Goal: Transaction & Acquisition: Obtain resource

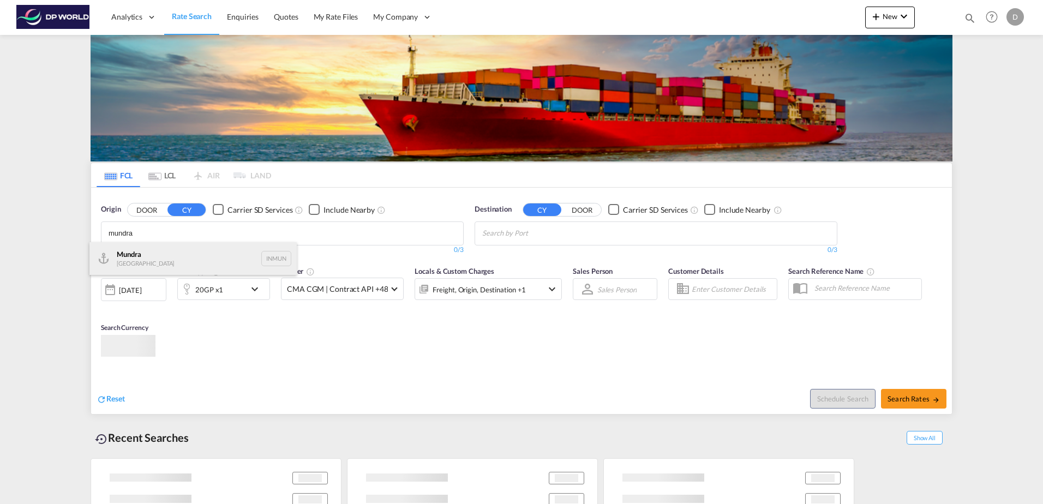
type input "mundra"
click at [171, 254] on div "Mundra India INMUN" at bounding box center [192, 258] width 207 height 33
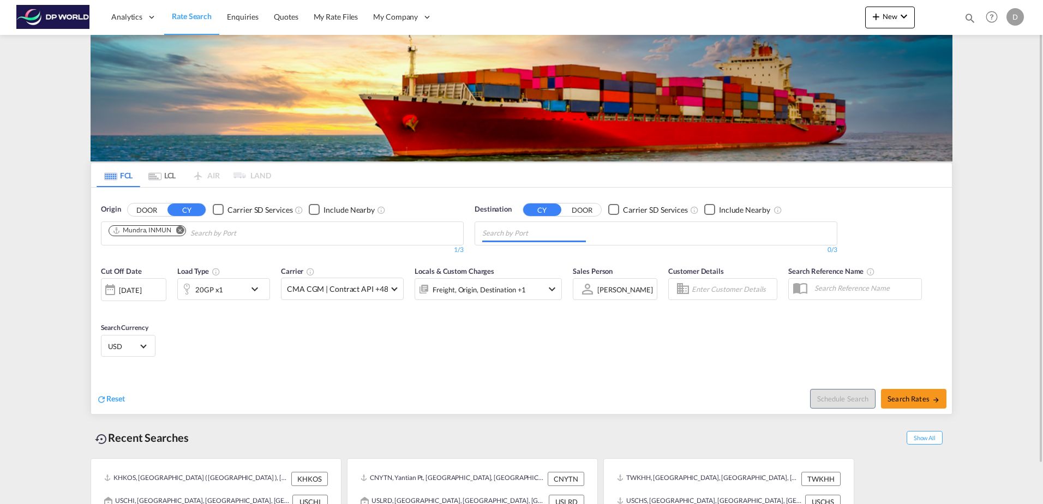
click at [592, 229] on md-chips at bounding box center [656, 233] width 362 height 23
type input "hous"
click at [531, 253] on div "Hous ton, TX United States USHOU" at bounding box center [566, 258] width 207 height 33
click at [219, 288] on div "20GP x1" at bounding box center [209, 289] width 28 height 15
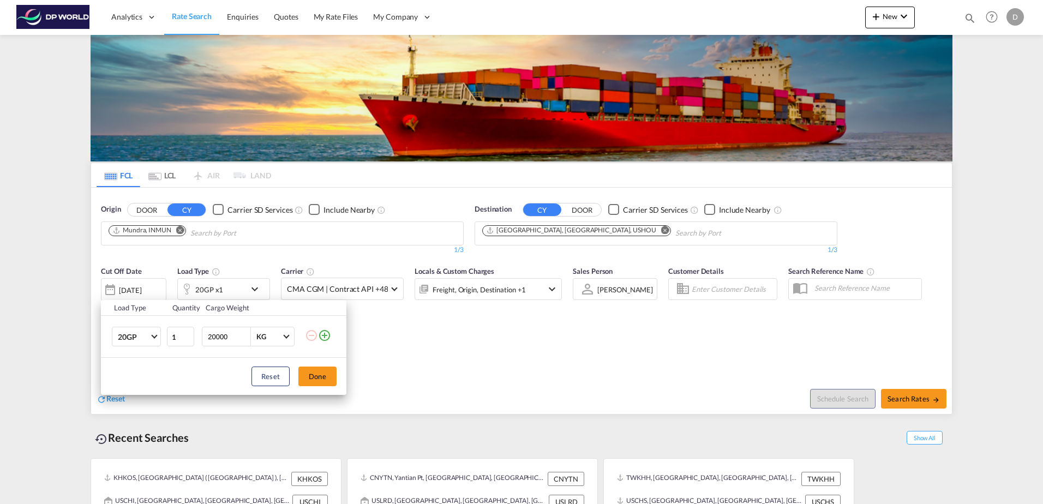
click at [326, 334] on md-icon "icon-plus-circle-outline" at bounding box center [324, 335] width 13 height 13
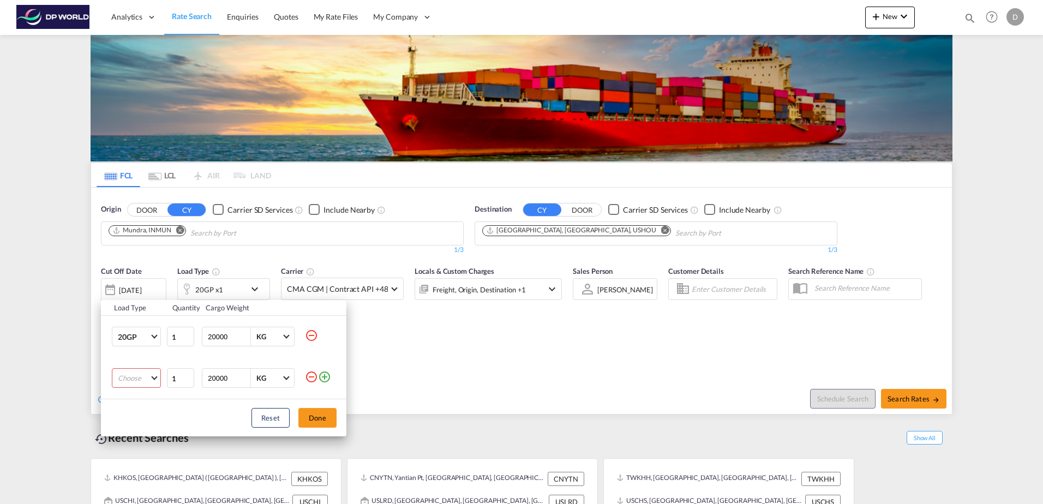
click at [125, 378] on md-select "Choose 20GP 40GP 40HC 45HC 20RE 40RE 40HR 20OT 40OT 20FR 40FR 40NR 20NR 45S 20T…" at bounding box center [136, 378] width 49 height 20
click at [130, 397] on div "40GP" at bounding box center [127, 399] width 19 height 10
click at [318, 414] on button "Done" at bounding box center [317, 418] width 38 height 20
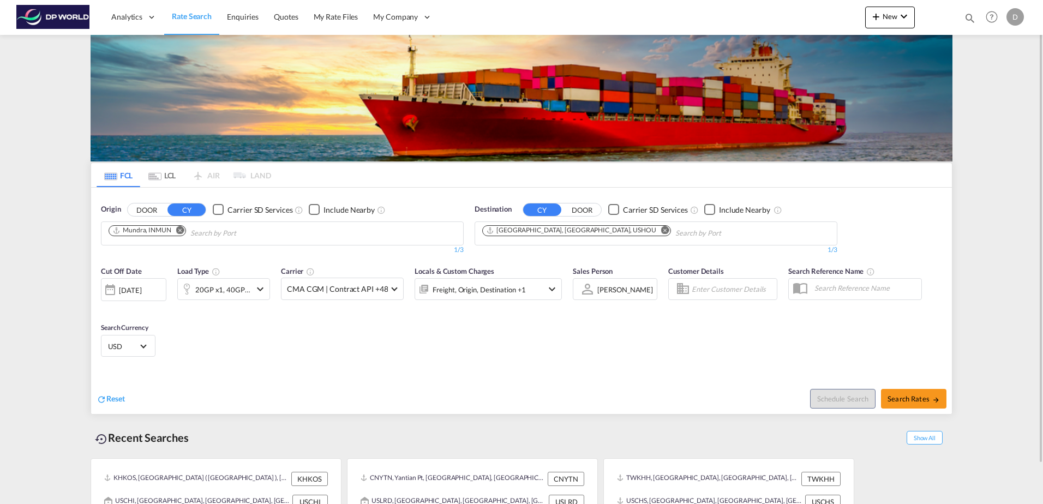
click at [141, 288] on div "[DATE]" at bounding box center [130, 290] width 22 height 10
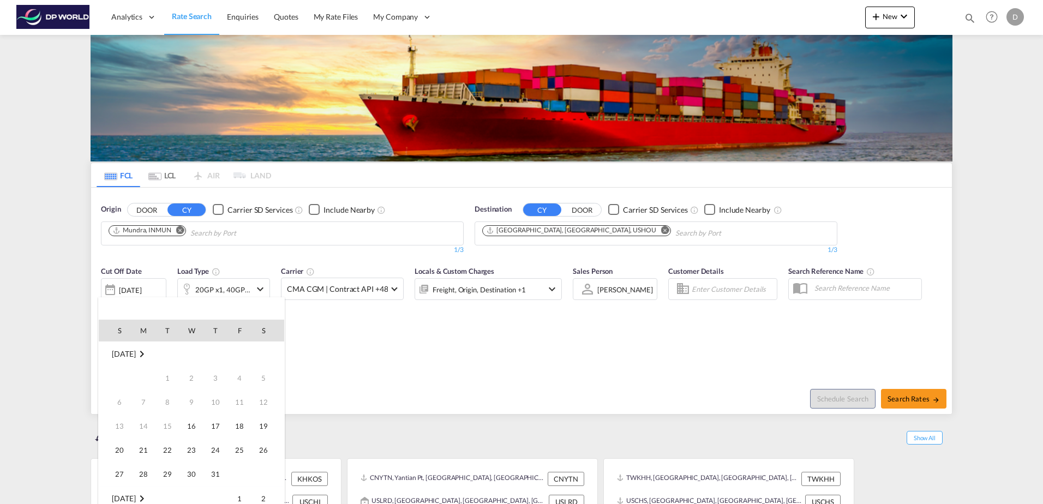
scroll to position [434, 0]
click at [222, 400] on span "16" at bounding box center [216, 402] width 22 height 22
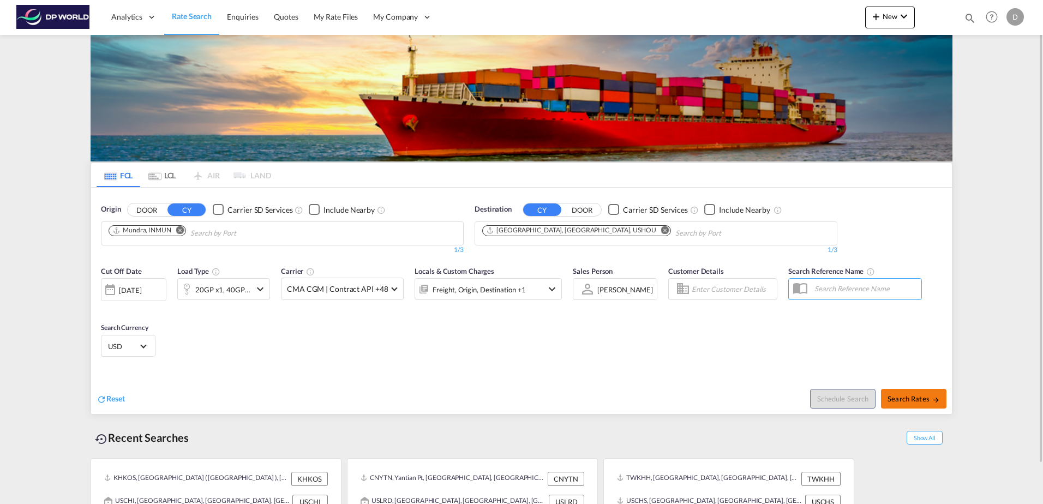
click at [910, 397] on span "Search Rates" at bounding box center [914, 398] width 52 height 9
type input "INMUN to USHOU / 16 Oct 2025"
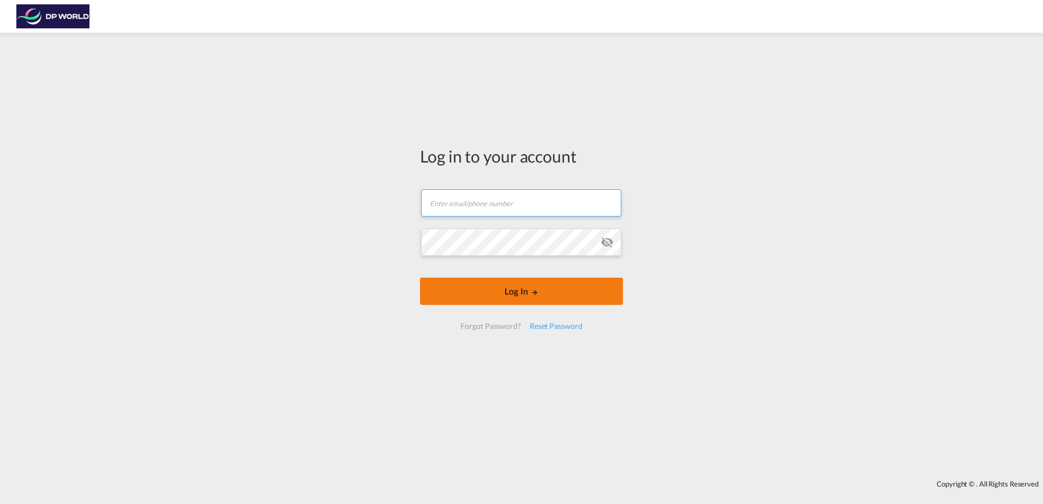
type input "[PERSON_NAME][EMAIL_ADDRESS][PERSON_NAME][DOMAIN_NAME]"
click at [507, 302] on button "Log In" at bounding box center [521, 291] width 203 height 27
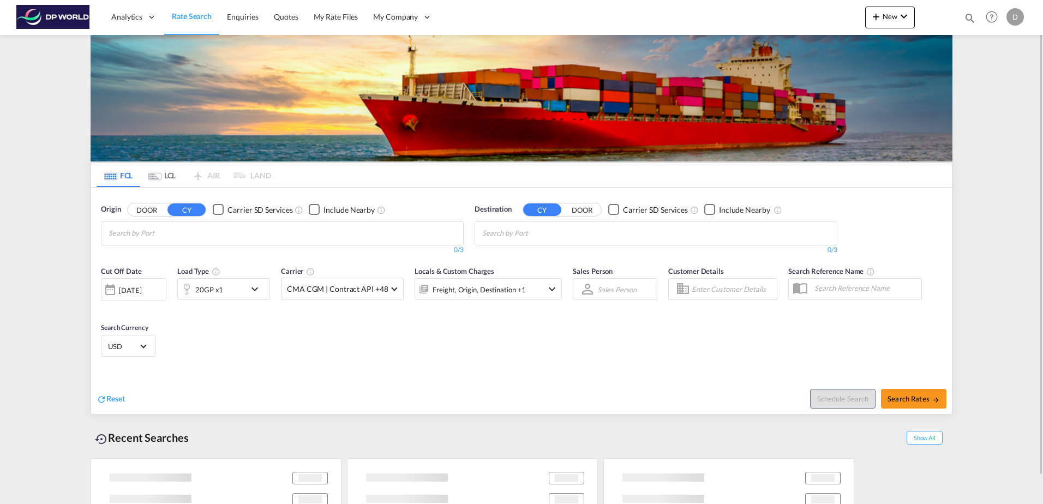
click at [232, 234] on md-chips at bounding box center [282, 233] width 362 height 23
type input "SIHA"
click at [216, 256] on div "Kampong Saom ( [PERSON_NAME] ) [GEOGRAPHIC_DATA] KHKOS" at bounding box center [192, 258] width 207 height 33
click at [593, 233] on md-chips at bounding box center [656, 233] width 362 height 23
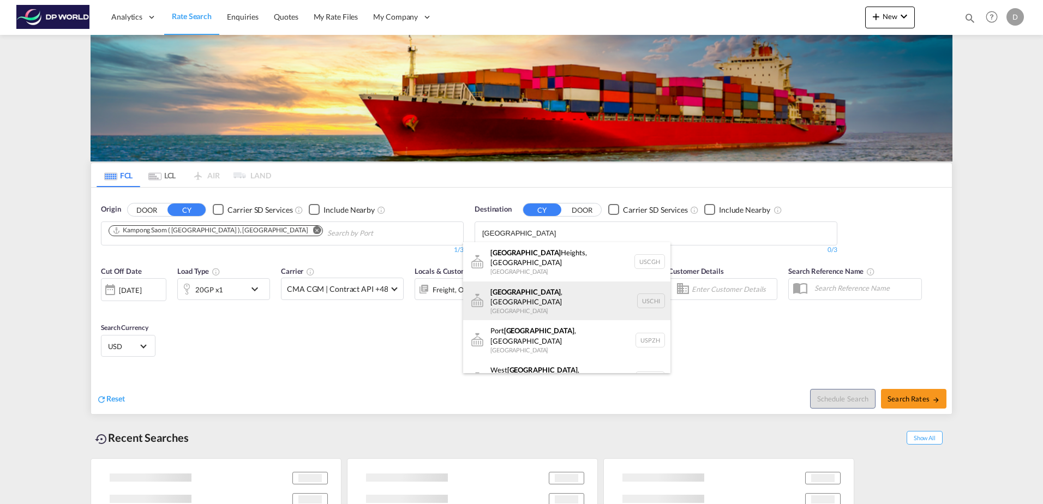
type input "[GEOGRAPHIC_DATA]"
click at [561, 283] on div "[GEOGRAPHIC_DATA] , [GEOGRAPHIC_DATA] [GEOGRAPHIC_DATA] [GEOGRAPHIC_DATA]" at bounding box center [566, 301] width 207 height 39
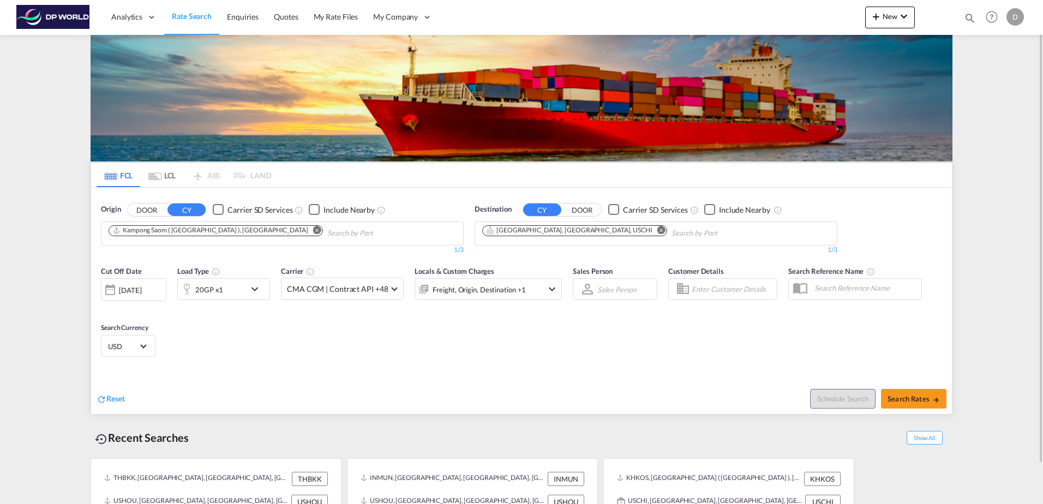
click at [226, 292] on div "20GP x1" at bounding box center [212, 289] width 68 height 22
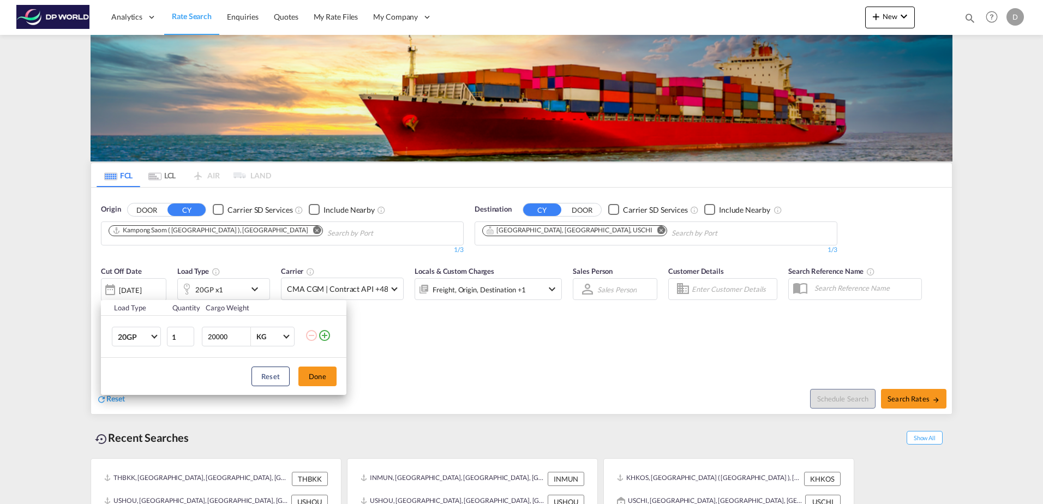
click at [327, 336] on md-icon "icon-plus-circle-outline" at bounding box center [324, 335] width 13 height 13
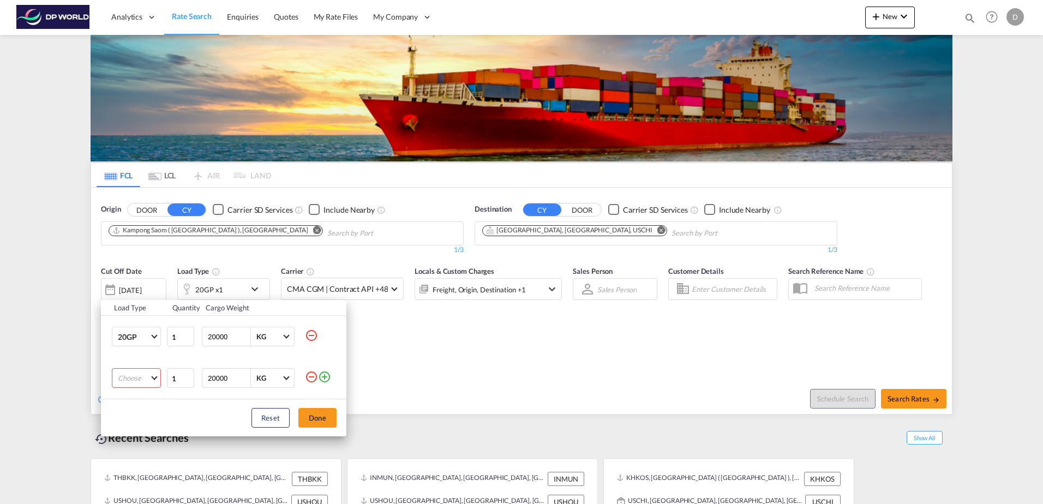
click at [140, 378] on md-select "Choose 20GP 40GP 40HC 45HC 20RE 40RE 40HR 20OT 40OT 20FR 40FR 40NR 20NR 45S 20T…" at bounding box center [136, 378] width 49 height 20
click at [134, 405] on md-option "40GP" at bounding box center [146, 399] width 74 height 26
click at [315, 414] on button "Done" at bounding box center [317, 418] width 38 height 20
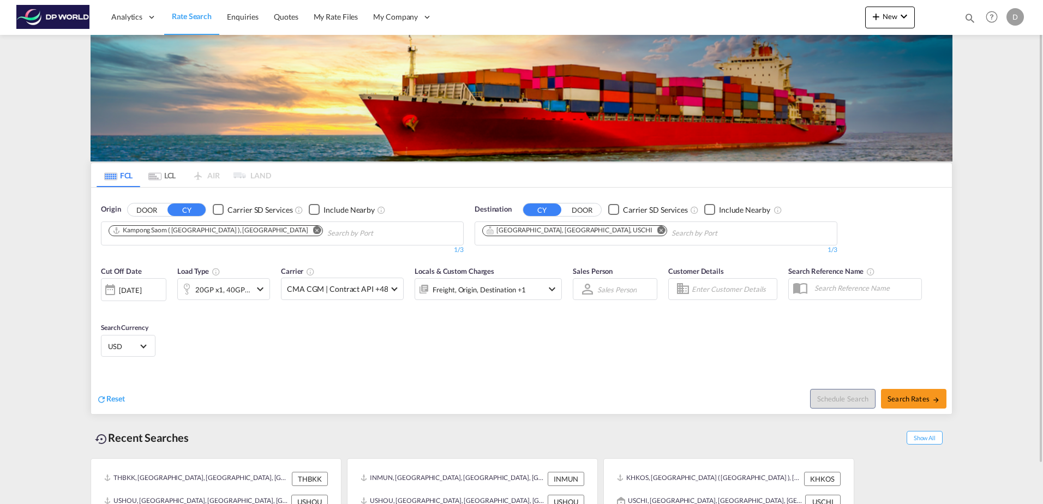
click at [140, 292] on div "[DATE]" at bounding box center [130, 290] width 22 height 10
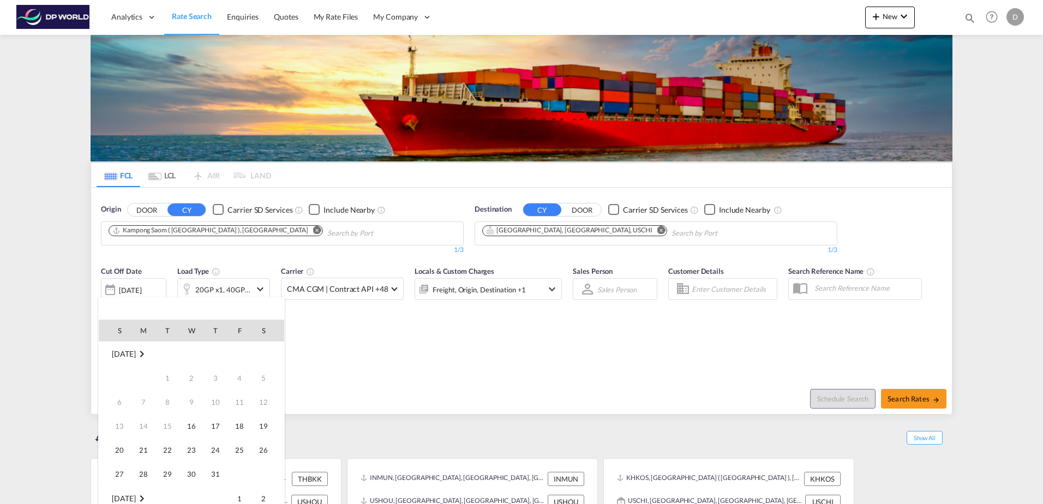
scroll to position [434, 0]
click at [243, 403] on span "17" at bounding box center [240, 402] width 22 height 22
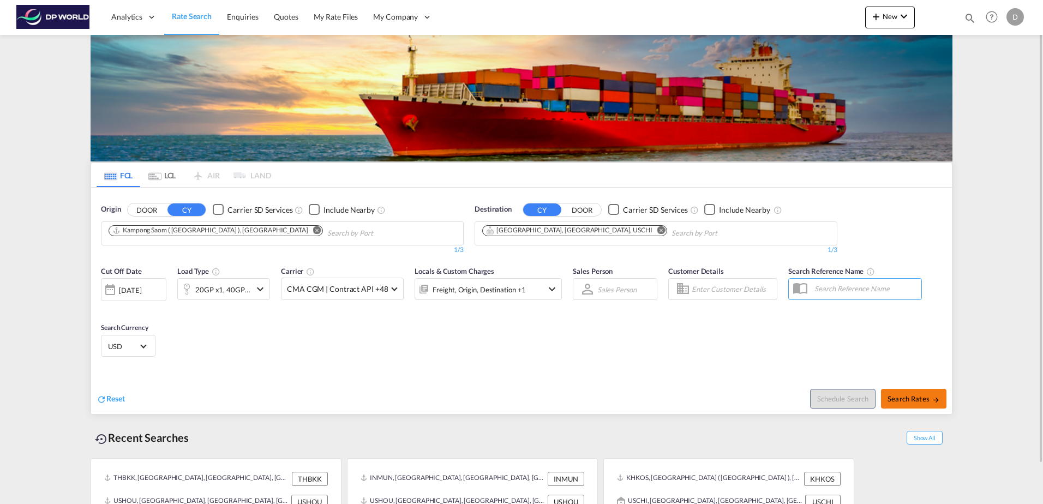
click at [907, 402] on span "Search Rates" at bounding box center [914, 398] width 52 height 9
type input "KHKOS to USCHI / [DATE]"
